Goal: Information Seeking & Learning: Find specific fact

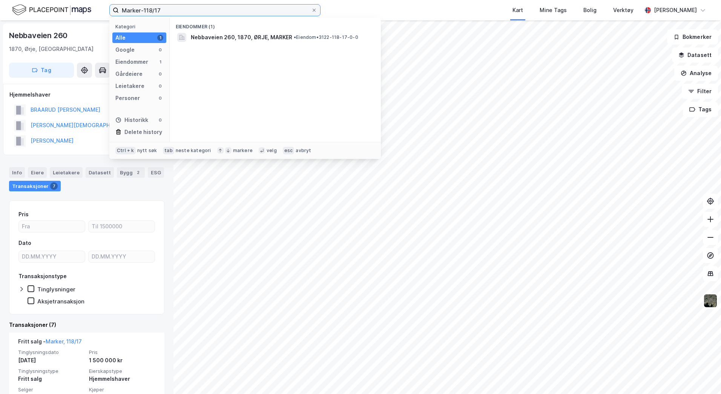
drag, startPoint x: 181, startPoint y: 12, endPoint x: 60, endPoint y: 3, distance: 121.8
click at [60, 3] on div "Marker-118/17 Kategori Alle 1 Google 0 Eiendommer 1 Gårdeiere 0 Leietakere 0 Pe…" at bounding box center [360, 10] width 721 height 20
paste input "301-148/303/0/0"
click at [242, 34] on span "[STREET_ADDRESS]" at bounding box center [216, 37] width 51 height 9
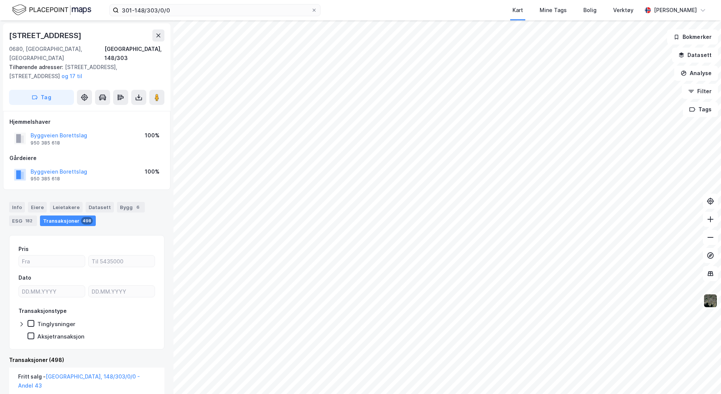
scroll to position [38, 0]
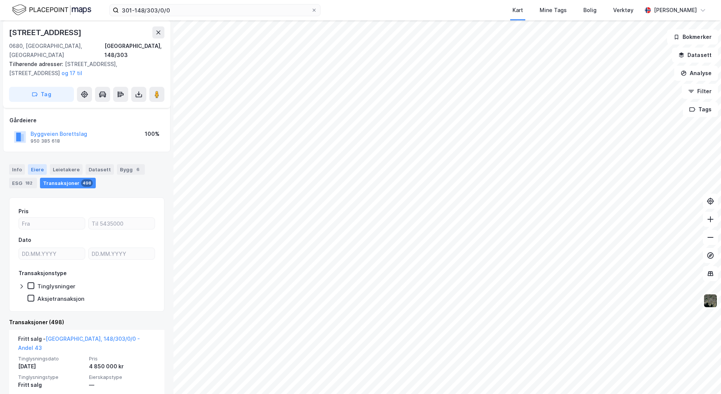
click at [35, 164] on div "Eiere" at bounding box center [37, 169] width 19 height 11
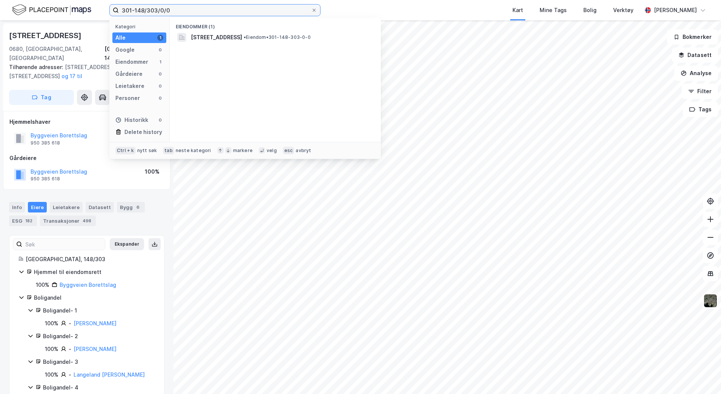
drag, startPoint x: 187, startPoint y: 11, endPoint x: 38, endPoint y: 12, distance: 148.6
click at [38, 12] on div "301-148/303/0/0 Kategori Alle 1 Google 0 Eiendommer 1 Gårdeiere 0 Leietakere 0 …" at bounding box center [360, 10] width 721 height 20
paste input "[STREET_ADDRESS]"
type input "[STREET_ADDRESS]"
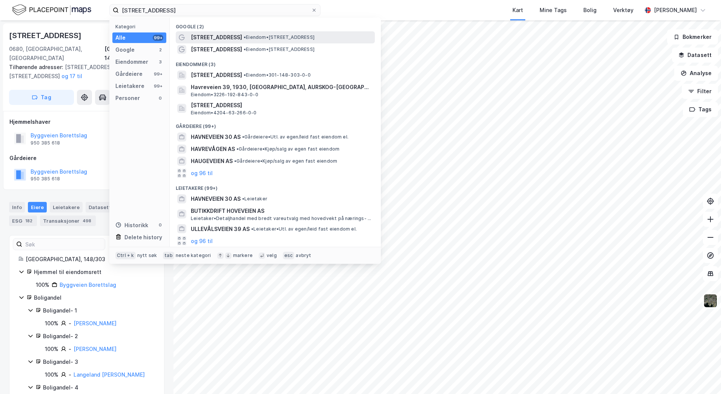
click at [294, 36] on span "• Eiendom • [STREET_ADDRESS]" at bounding box center [279, 37] width 71 height 6
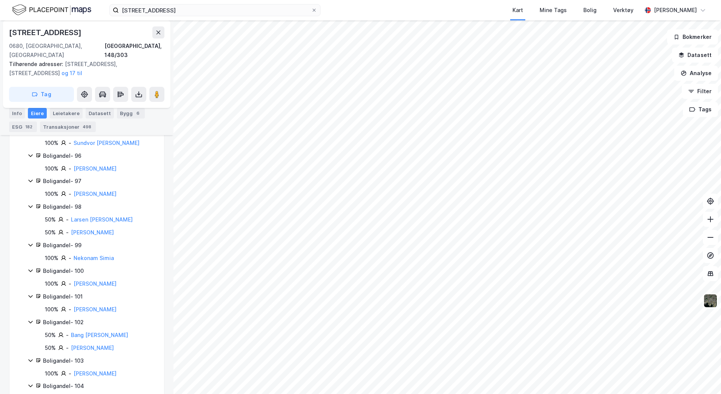
scroll to position [2914, 0]
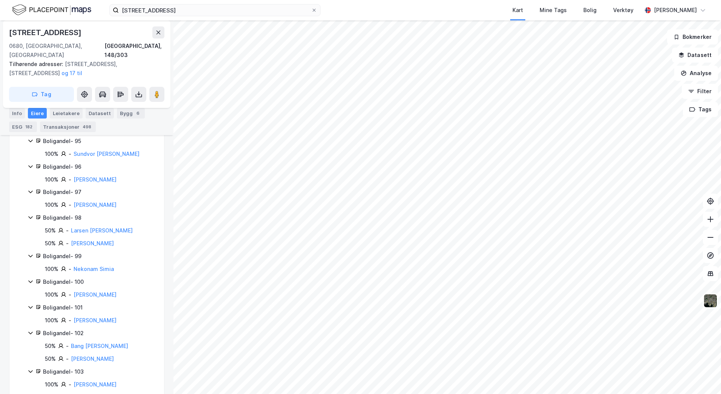
click at [32, 214] on icon at bounding box center [31, 217] width 6 height 6
click at [49, 213] on div "Boligandel - 98" at bounding box center [99, 217] width 112 height 9
click at [105, 240] on link "[PERSON_NAME]" at bounding box center [92, 243] width 43 height 6
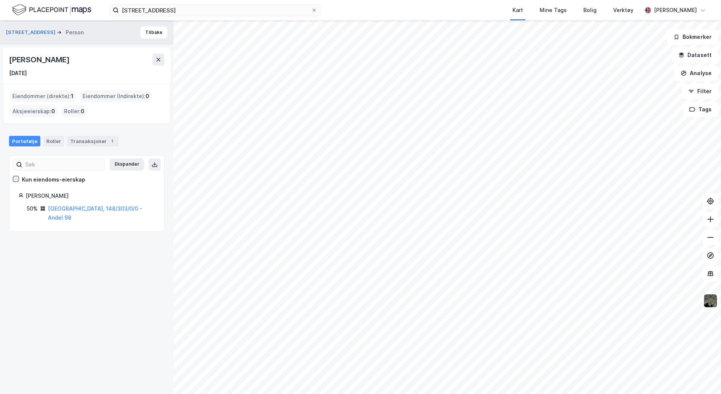
click at [15, 178] on icon at bounding box center [15, 178] width 5 height 5
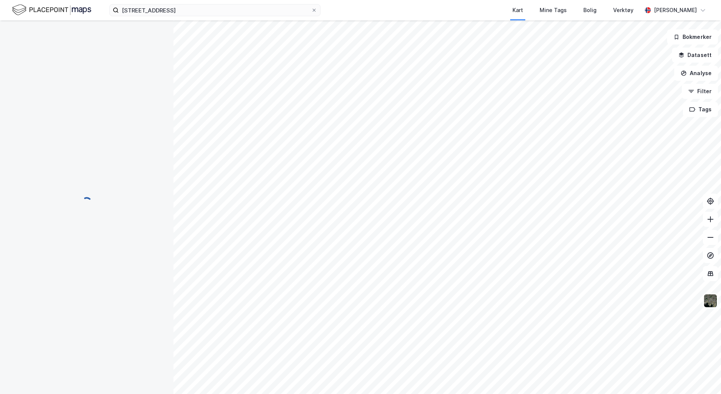
scroll to position [2914, 0]
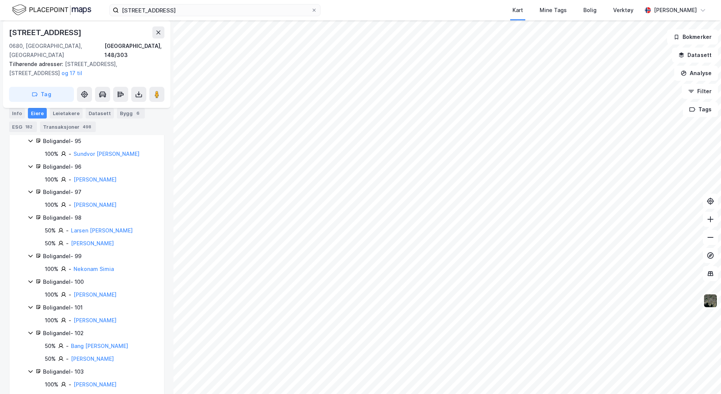
click at [77, 213] on div "Boligandel - 98" at bounding box center [99, 217] width 112 height 9
